Goal: Find specific page/section: Find specific page/section

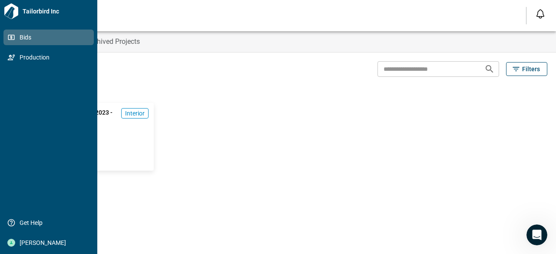
click at [23, 40] on span "Bids" at bounding box center [50, 37] width 70 height 9
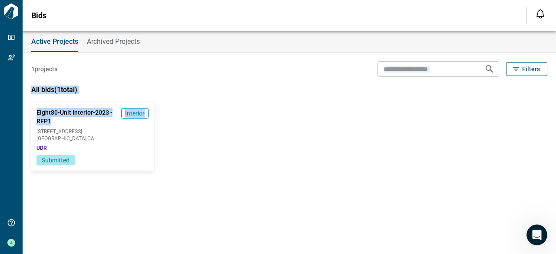
drag, startPoint x: 274, startPoint y: 108, endPoint x: 250, endPoint y: 52, distance: 60.4
click at [250, 53] on div "1 projects ​ Filters All bids ( 1 total) Eight80-Unit Interior-2023 - RFP1 Inte…" at bounding box center [289, 118] width 516 height 131
click at [253, 70] on div "1 projects ​ Filters" at bounding box center [289, 69] width 516 height 16
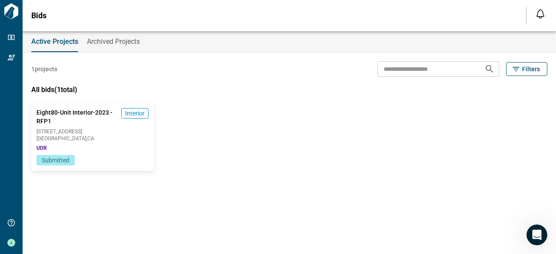
click at [126, 40] on span "Archived Projects" at bounding box center [113, 41] width 53 height 9
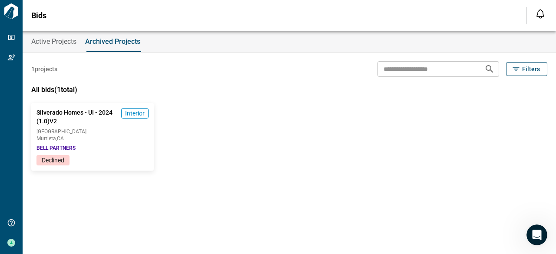
click at [64, 39] on span "Active Projects" at bounding box center [53, 41] width 45 height 9
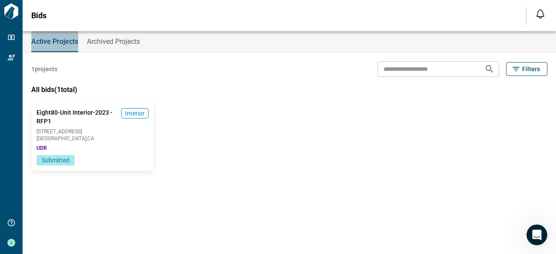
click at [64, 39] on span "Active Projects" at bounding box center [54, 41] width 47 height 9
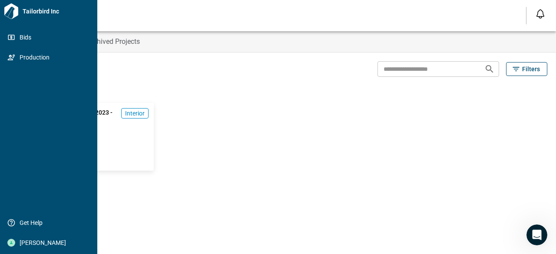
click at [18, 13] on icon at bounding box center [11, 11] width 14 height 16
click at [12, 11] on icon at bounding box center [11, 11] width 16 height 16
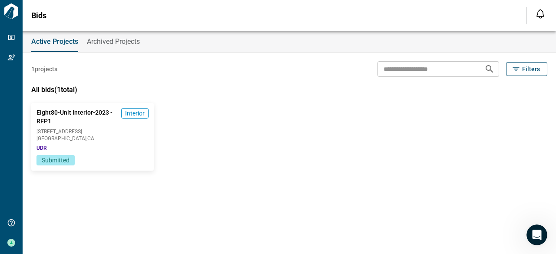
click at [198, 66] on div "1 projects ​ Filters" at bounding box center [289, 69] width 516 height 16
